Goal: Task Accomplishment & Management: Manage account settings

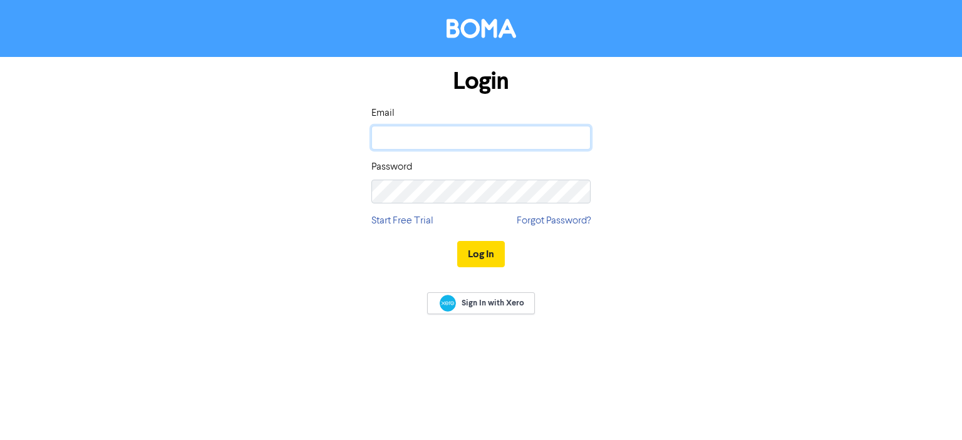
click at [469, 145] on input "email" at bounding box center [480, 138] width 219 height 24
paste input "[PERSON_NAME][EMAIL_ADDRESS][DOMAIN_NAME]"
type input "[PERSON_NAME][EMAIL_ADDRESS][DOMAIN_NAME]"
click at [472, 242] on button "Log In" at bounding box center [481, 254] width 48 height 26
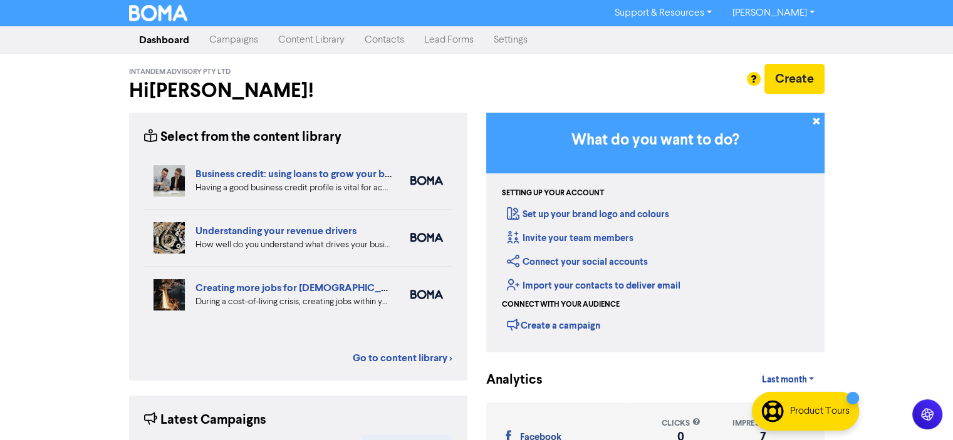
click at [293, 55] on div "InTandem Advisory Pty Ltd Hi [PERSON_NAME] ! Create" at bounding box center [476, 83] width 695 height 59
click at [293, 51] on link "Content Library" at bounding box center [311, 40] width 86 height 25
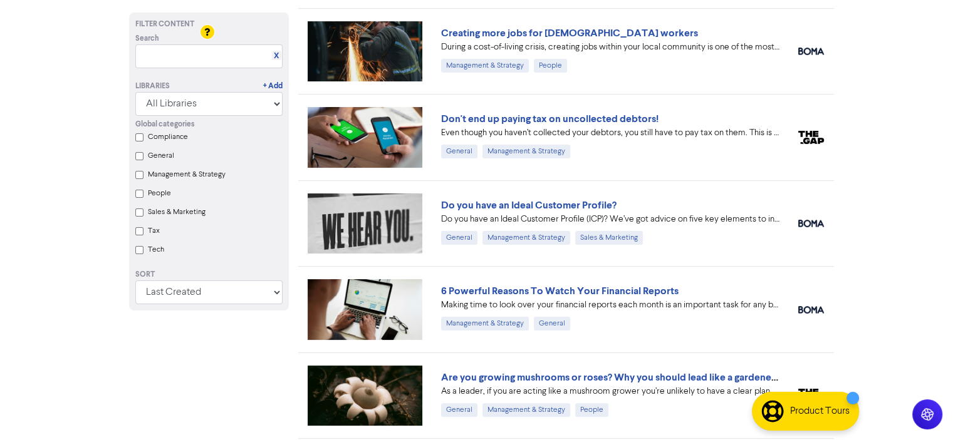
scroll to position [251, 0]
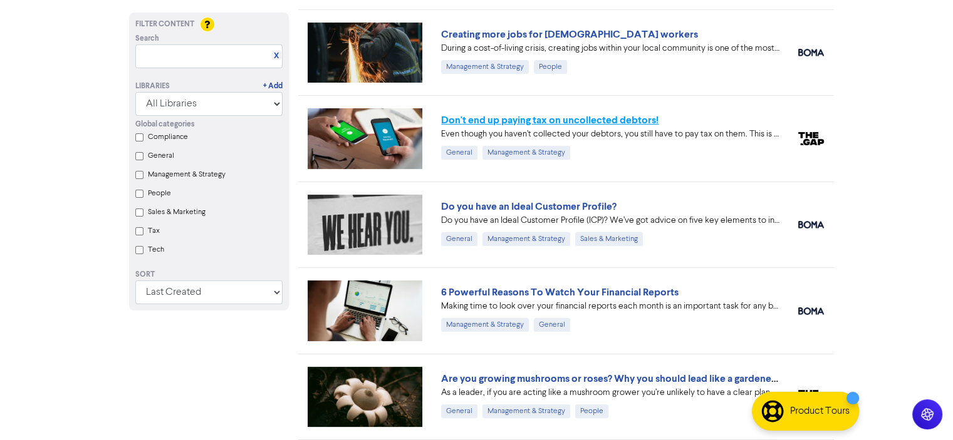
click at [609, 114] on link "Don't end up paying tax on uncollected debtors!" at bounding box center [549, 120] width 217 height 13
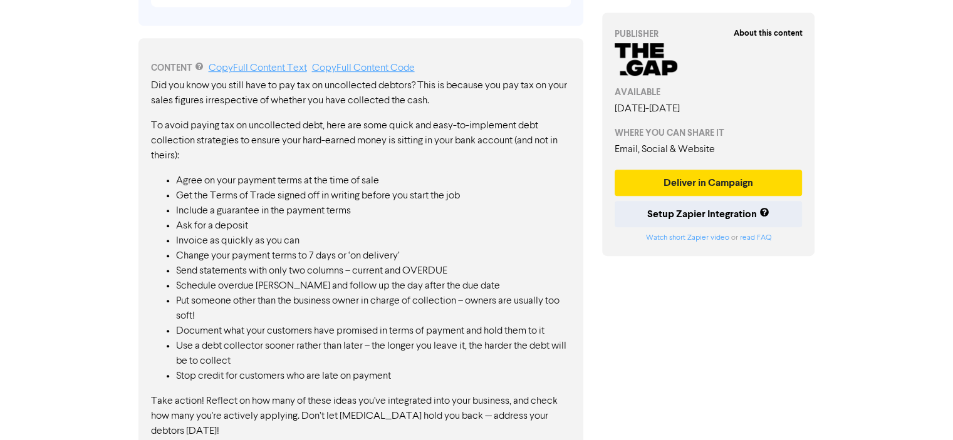
scroll to position [673, 0]
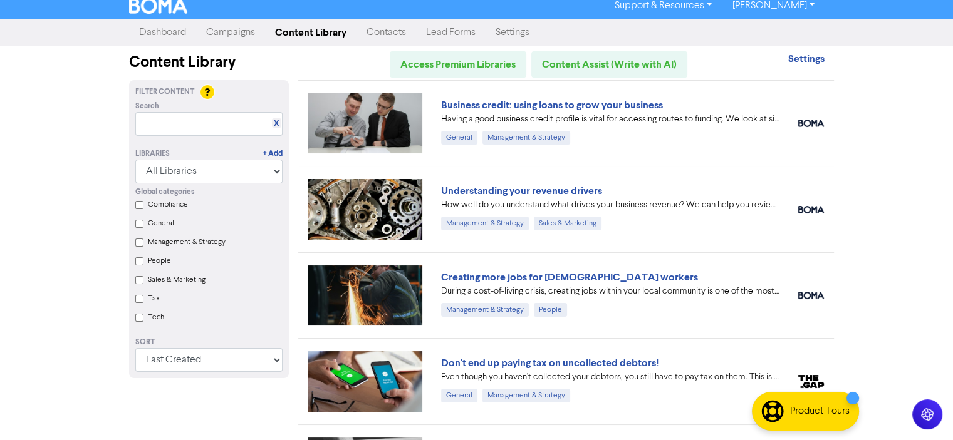
scroll to position [5, 0]
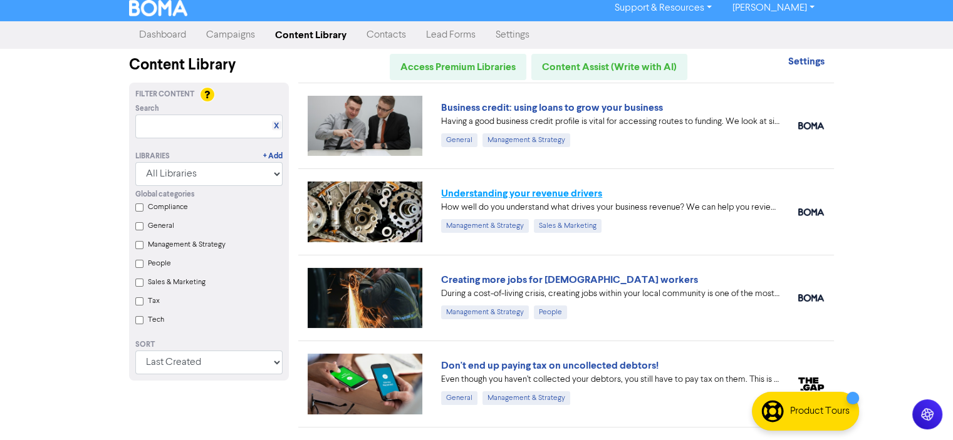
click at [544, 195] on link "Understanding your revenue drivers" at bounding box center [521, 193] width 161 height 13
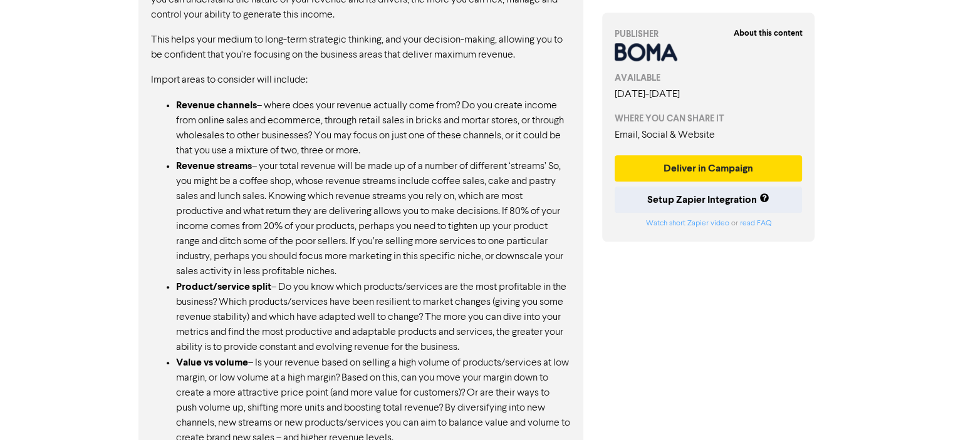
scroll to position [1028, 0]
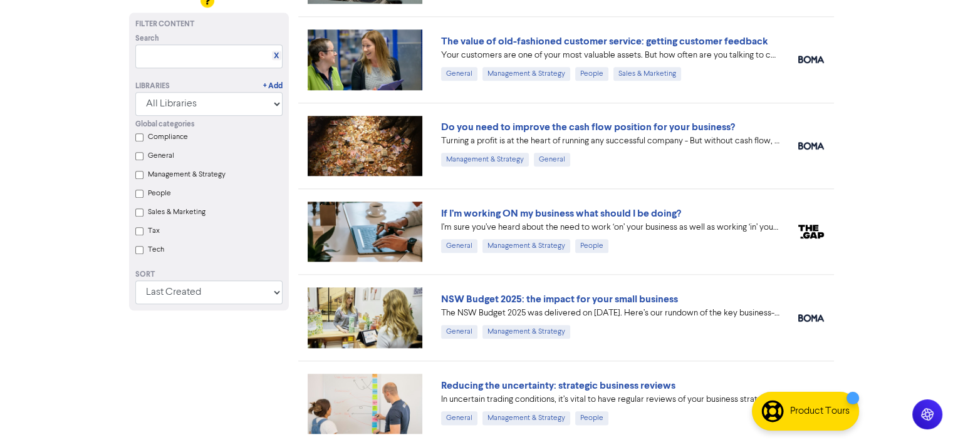
scroll to position [1366, 0]
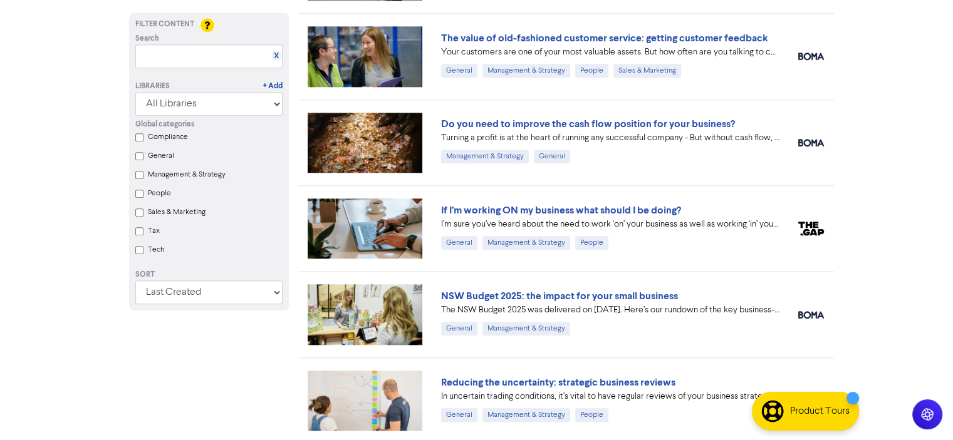
click at [649, 203] on div "If I’m working ON my business what should I be doing?" at bounding box center [610, 210] width 338 height 15
click at [641, 204] on link "If I’m working ON my business what should I be doing?" at bounding box center [561, 210] width 240 height 13
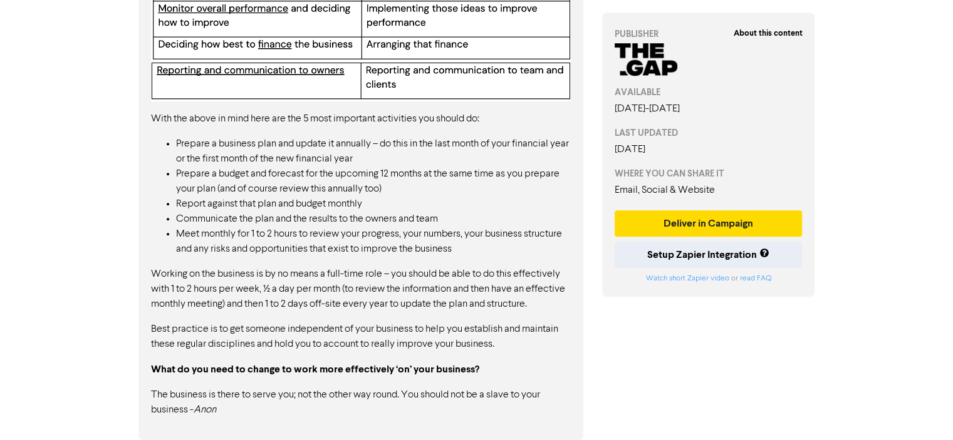
scroll to position [941, 0]
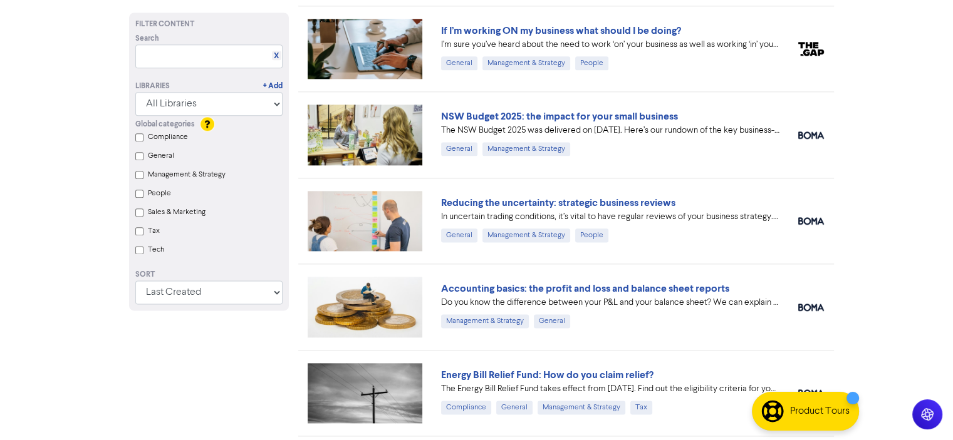
scroll to position [1679, 0]
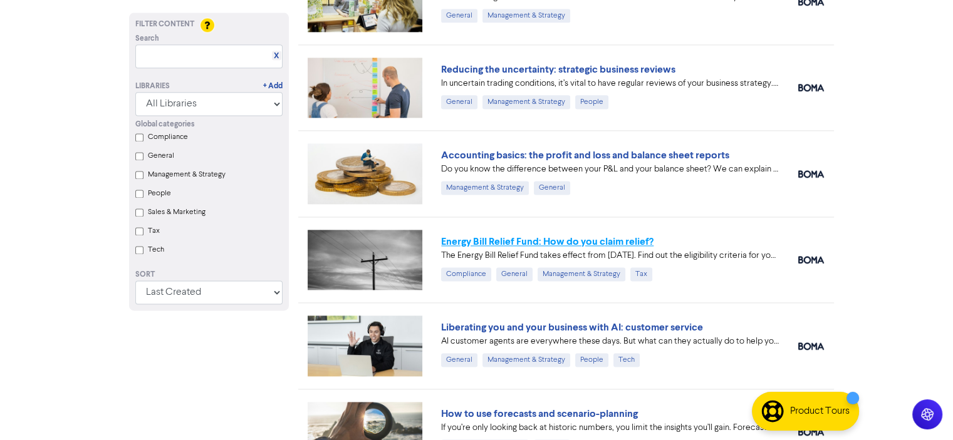
click at [621, 236] on link "Energy Bill Relief Fund: How do you claim relief?" at bounding box center [547, 242] width 212 height 13
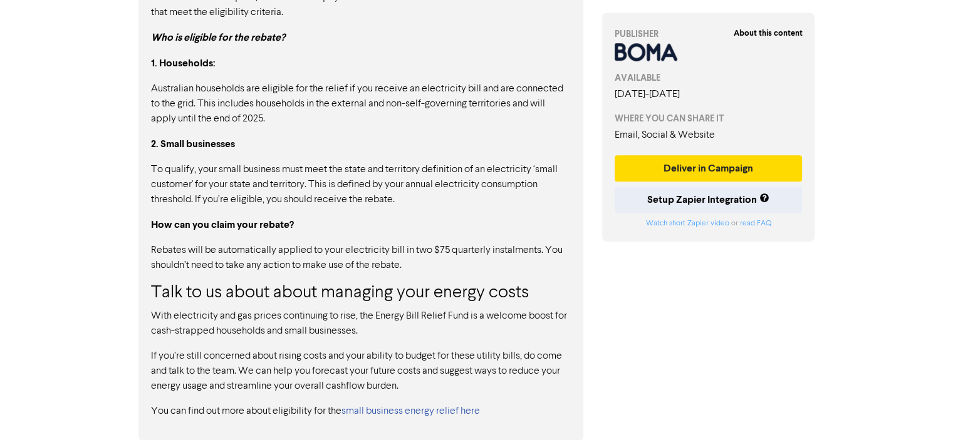
scroll to position [847, 0]
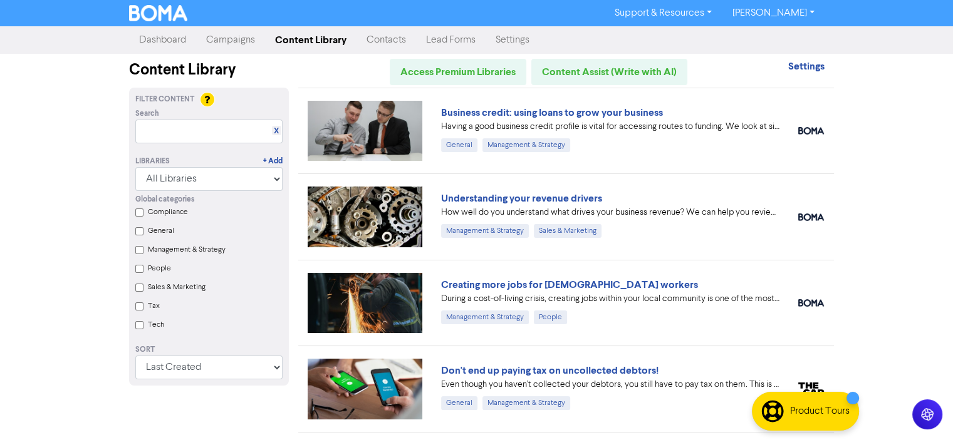
click at [231, 38] on link "Campaigns" at bounding box center [230, 40] width 69 height 25
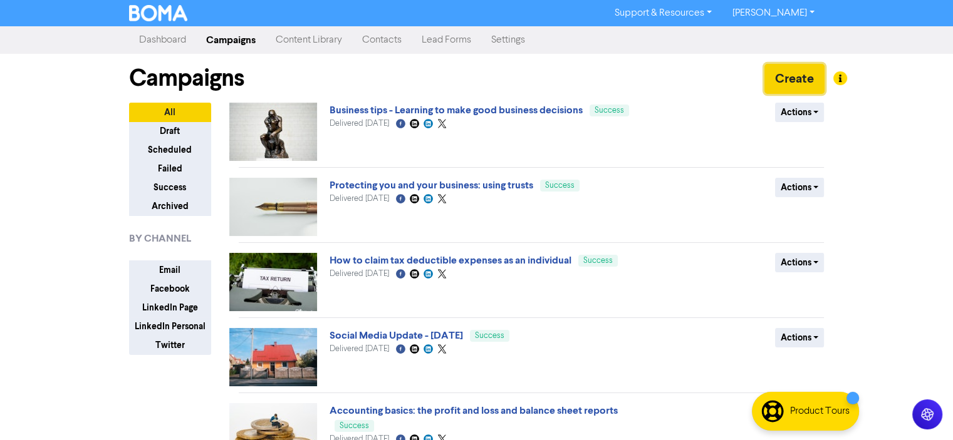
click at [799, 84] on button "Create" at bounding box center [794, 79] width 60 height 30
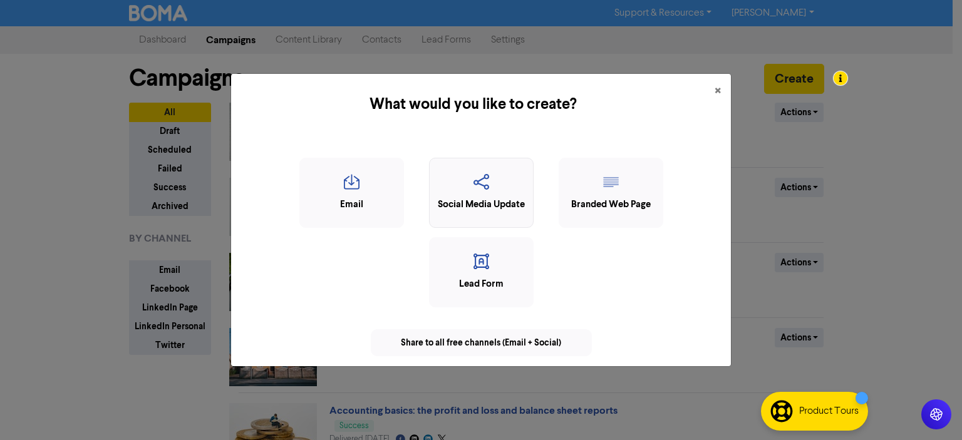
click at [484, 207] on div "Social Media Update" at bounding box center [481, 205] width 91 height 14
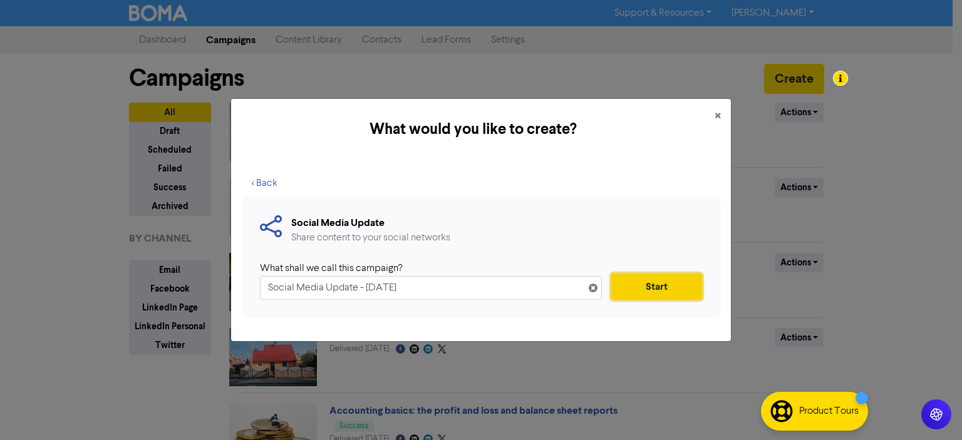
click at [671, 283] on button "Start" at bounding box center [656, 287] width 91 height 26
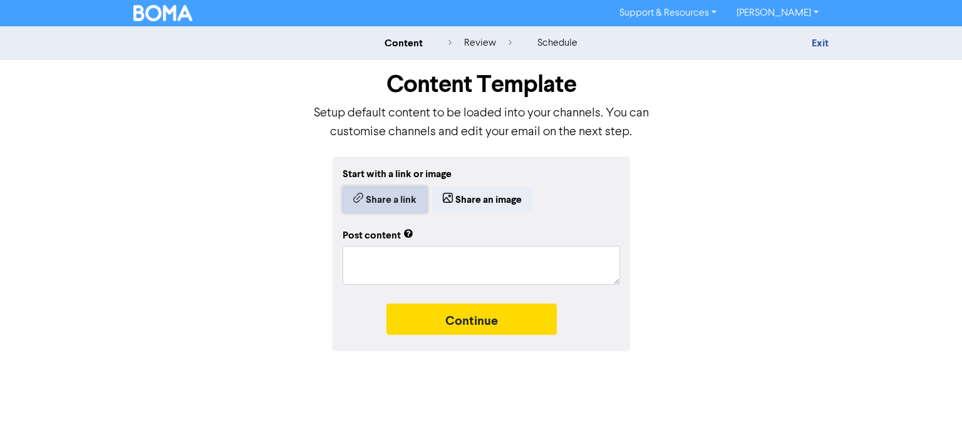
click at [411, 205] on button "Share a link" at bounding box center [385, 200] width 85 height 26
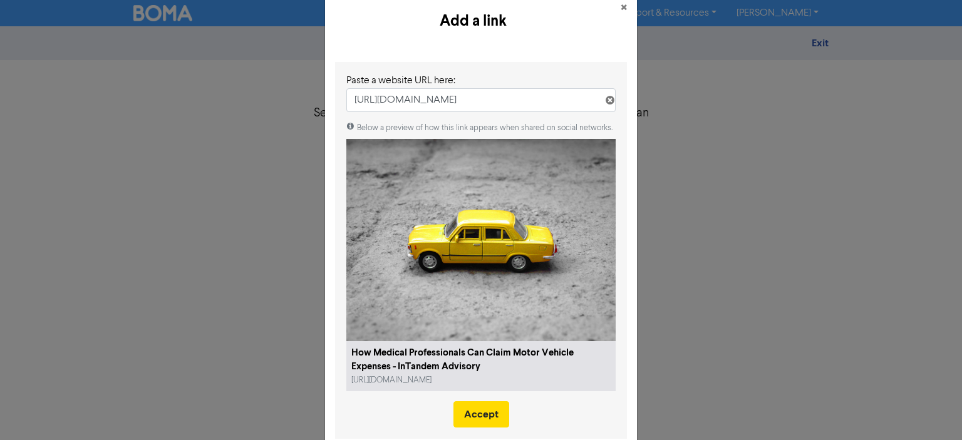
scroll to position [54, 0]
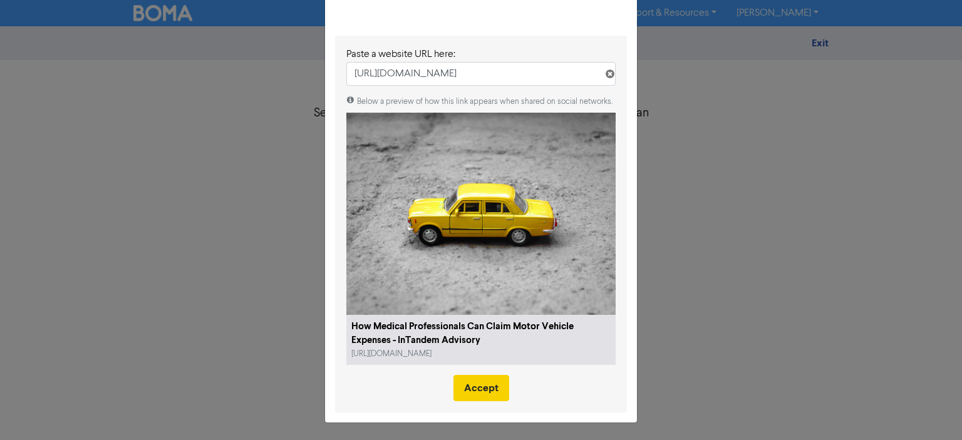
type input "[URL][DOMAIN_NAME]"
click at [482, 386] on button "Accept" at bounding box center [481, 388] width 56 height 26
type textarea "x"
type textarea "Discover how medical professionals can claim motor vehicle expenses, understand…"
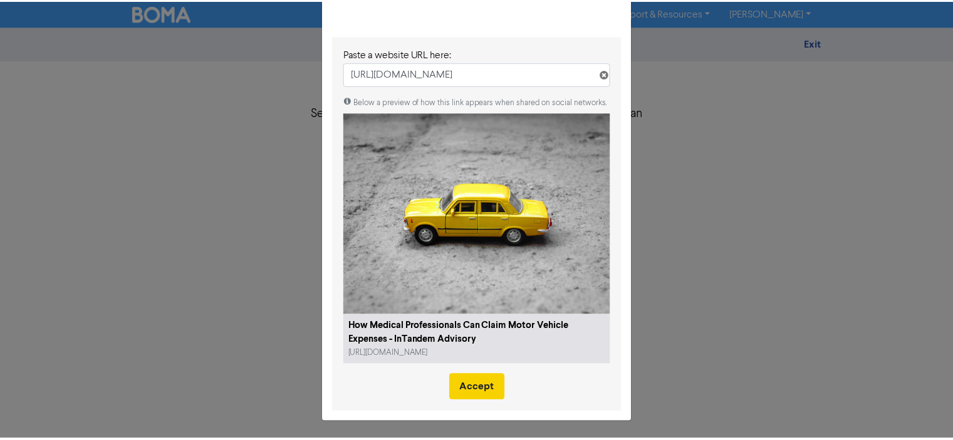
scroll to position [0, 0]
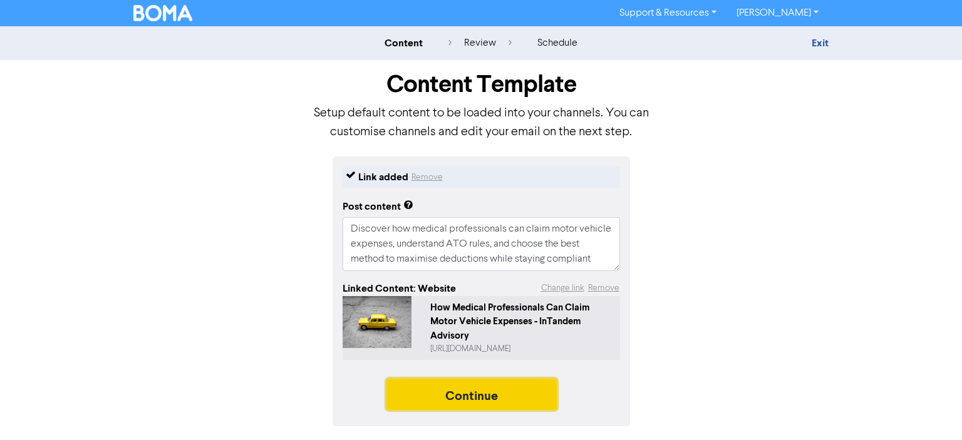
click at [479, 390] on button "Continue" at bounding box center [471, 394] width 170 height 31
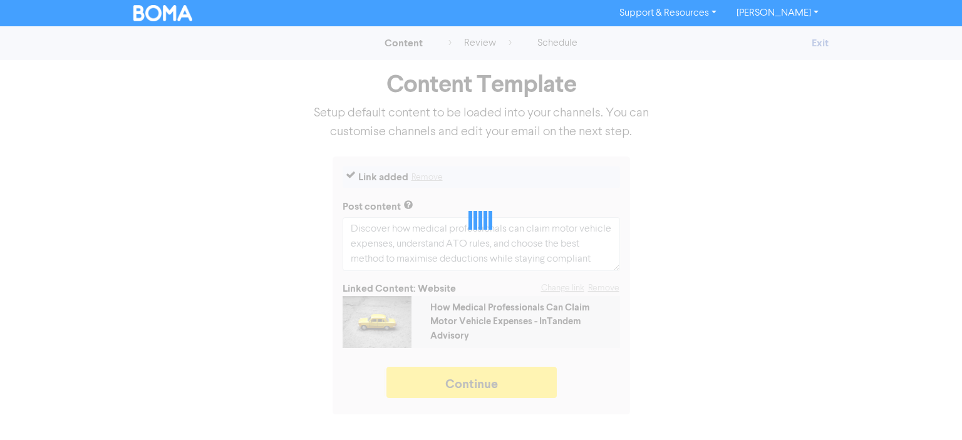
type textarea "x"
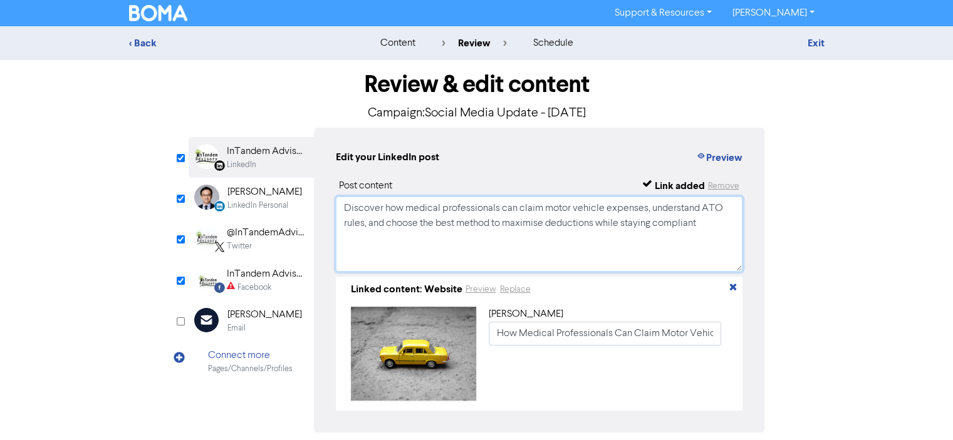
click at [712, 224] on textarea "Discover how medical professionals can claim motor vehicle expenses, understand…" at bounding box center [539, 234] width 407 height 75
drag, startPoint x: 716, startPoint y: 223, endPoint x: 308, endPoint y: 207, distance: 408.1
click at [308, 207] on div "LinkedIn Page Created with Sketch. InTandem Advisory LinkedIn LinkedIn Personal…" at bounding box center [477, 280] width 576 height 305
type textarea "Discover how medical professionals can claim motor vehicle expenses, understand…"
click at [236, 187] on div "[PERSON_NAME]" at bounding box center [264, 192] width 75 height 15
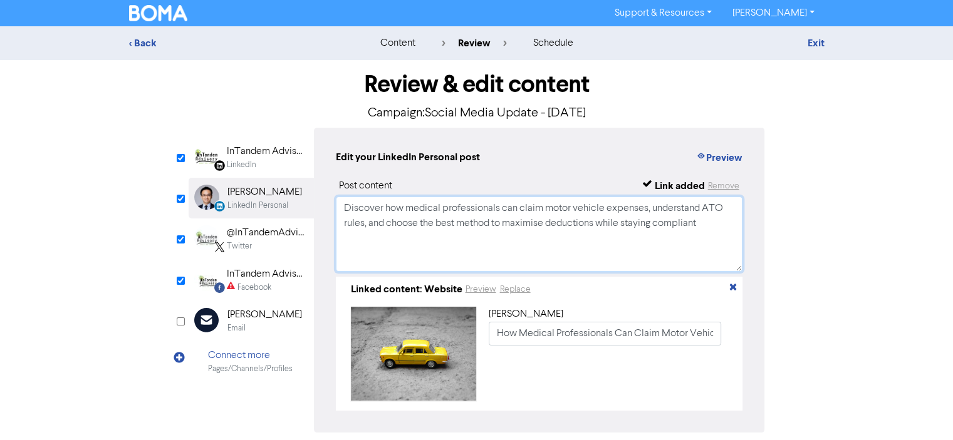
click at [722, 232] on textarea "Discover how medical professionals can claim motor vehicle expenses, understand…" at bounding box center [539, 234] width 407 height 75
type textarea "Discover how medical professionals can claim motor vehicle expenses, understand…"
click at [286, 242] on div "Twitter" at bounding box center [267, 247] width 80 height 12
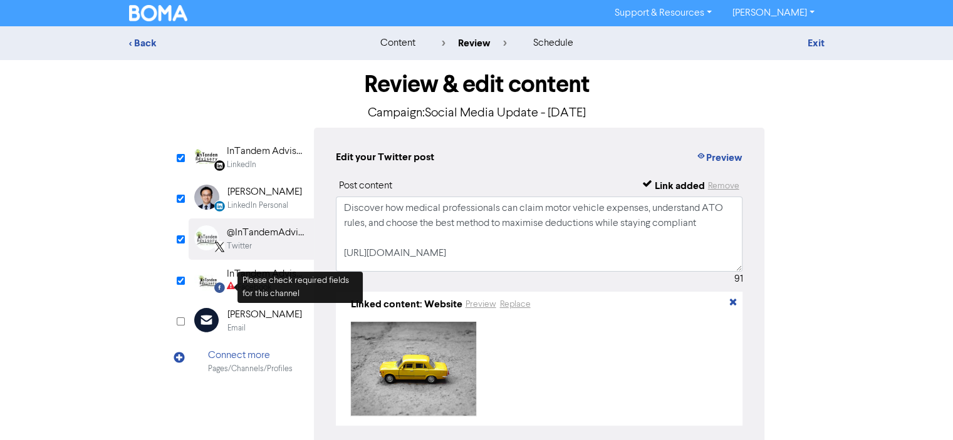
click at [259, 284] on div "Please check required fields for this channel" at bounding box center [299, 287] width 125 height 31
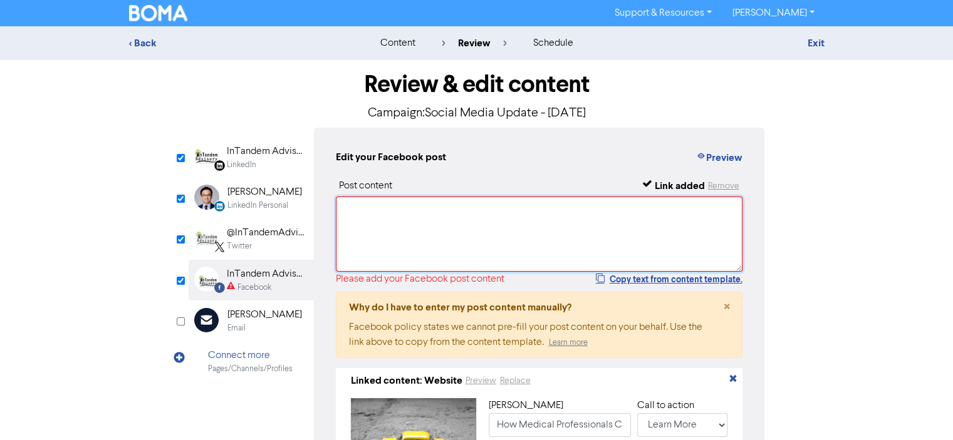
click at [350, 251] on textarea at bounding box center [539, 234] width 407 height 75
paste textarea "Discover how medical professionals can claim motor vehicle expenses, understand…"
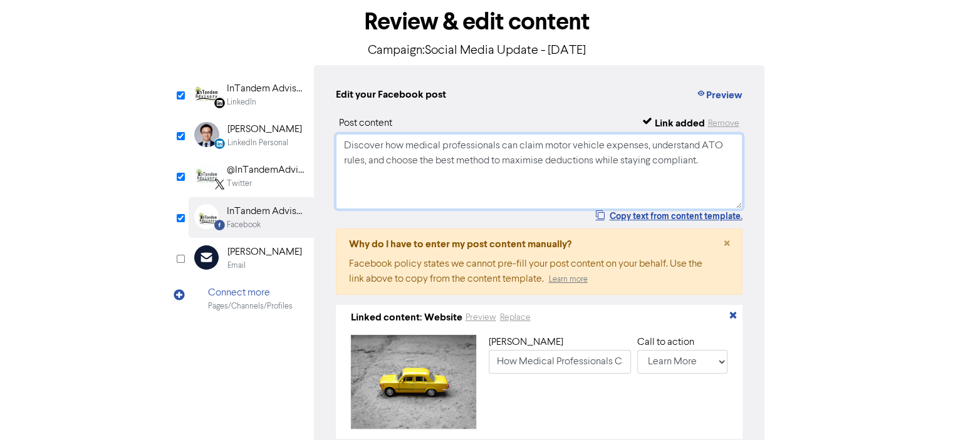
scroll to position [143, 0]
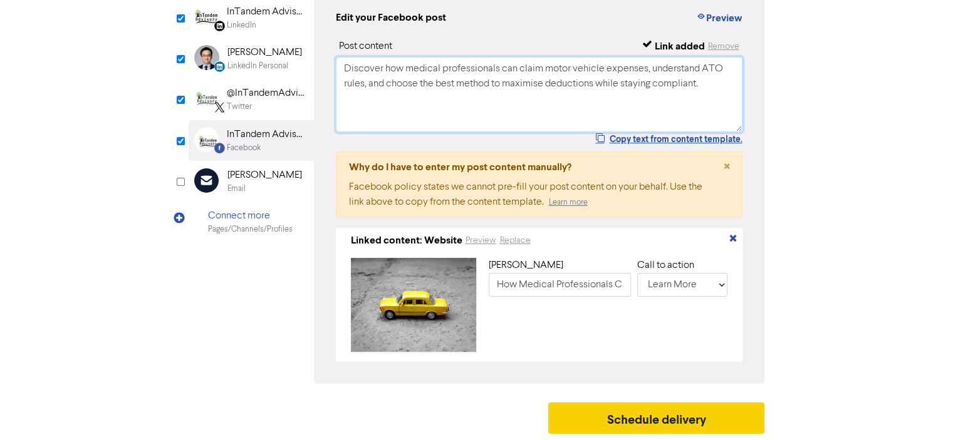
type textarea "Discover how medical professionals can claim motor vehicle expenses, understand…"
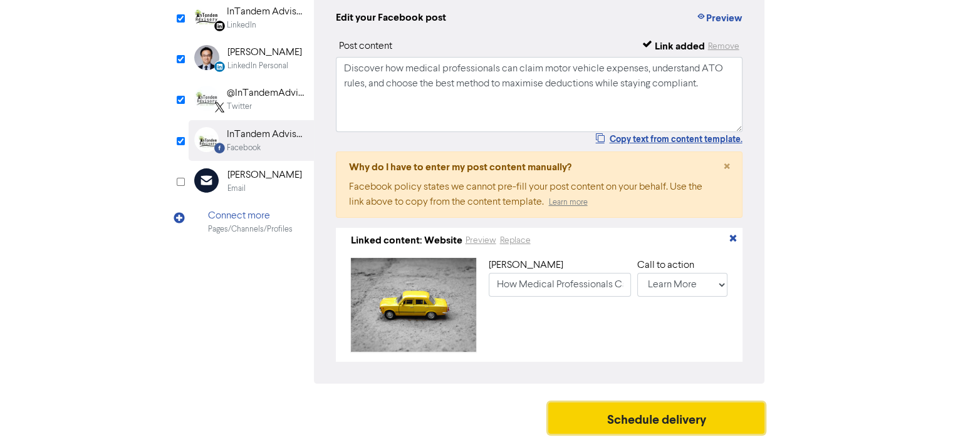
click at [653, 420] on button "Schedule delivery" at bounding box center [656, 418] width 217 height 31
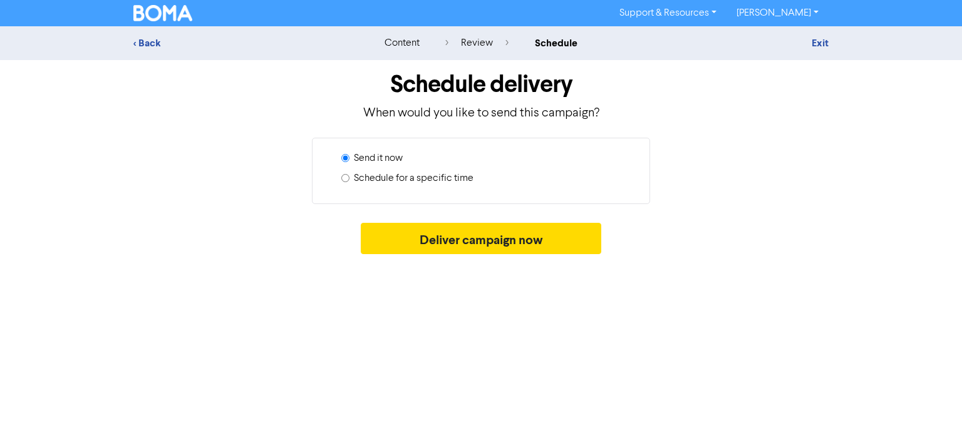
click at [395, 182] on label "Schedule for a specific time" at bounding box center [414, 178] width 120 height 15
click at [350, 182] on input "Schedule for a specific time" at bounding box center [345, 178] width 8 height 8
radio input "true"
radio input "false"
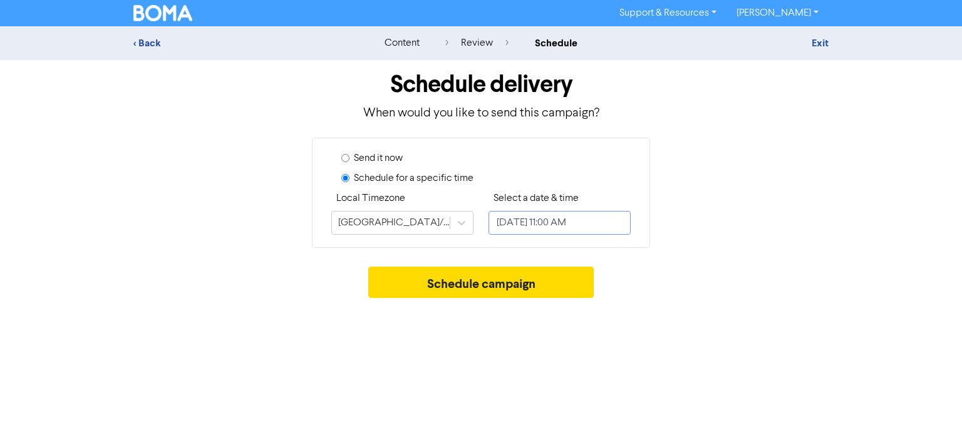
click at [551, 219] on input "[DATE] 11:00 AM" at bounding box center [560, 223] width 142 height 24
select select "7"
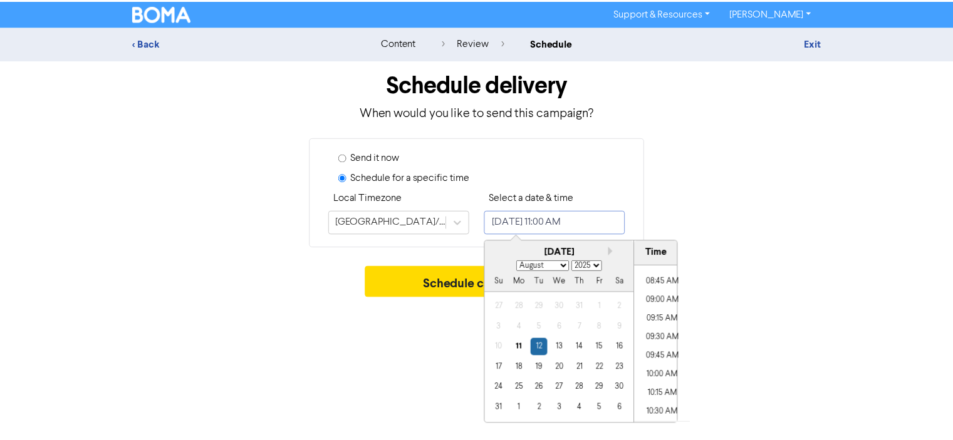
scroll to position [631, 0]
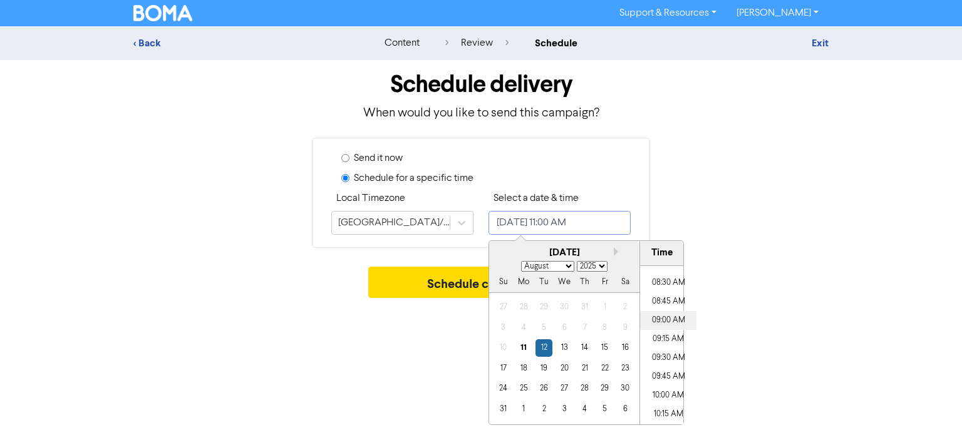
click at [668, 322] on li "09:00 AM" at bounding box center [668, 320] width 56 height 19
type input "[DATE] 9:00 AM"
click at [769, 283] on div "Schedule campaign" at bounding box center [480, 286] width 695 height 38
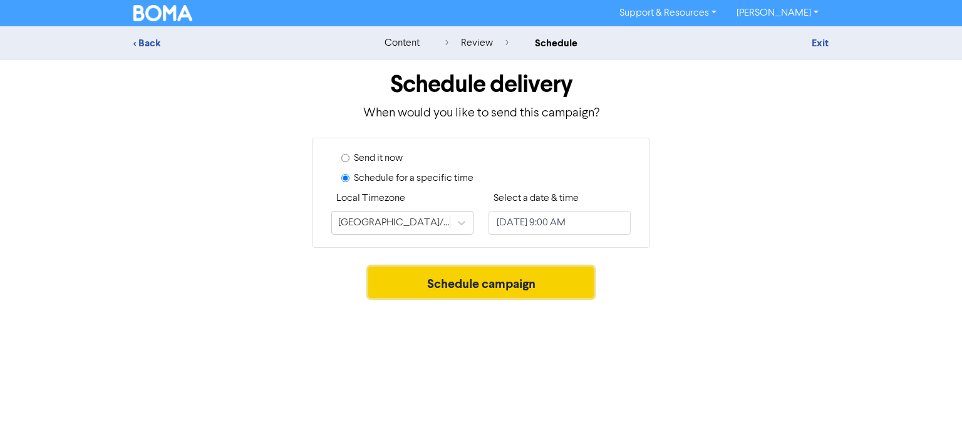
click at [537, 276] on button "Schedule campaign" at bounding box center [481, 282] width 226 height 31
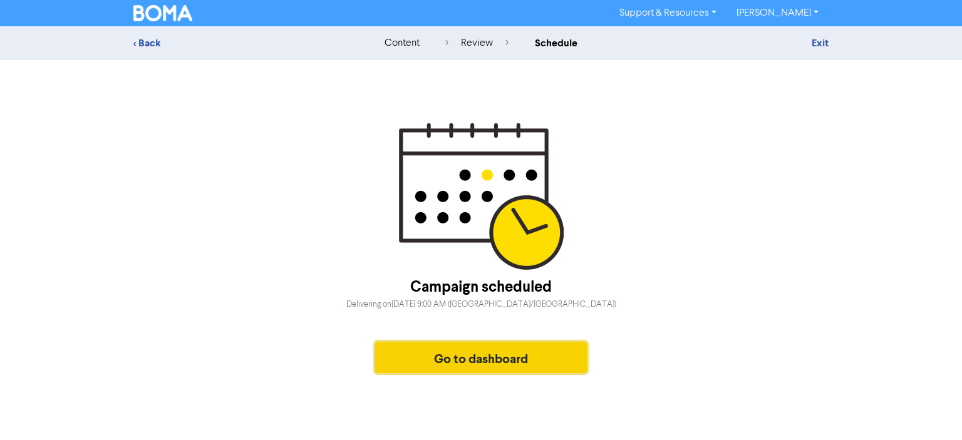
click at [512, 371] on button "Go to dashboard" at bounding box center [481, 357] width 212 height 31
